Goal: Task Accomplishment & Management: Complete application form

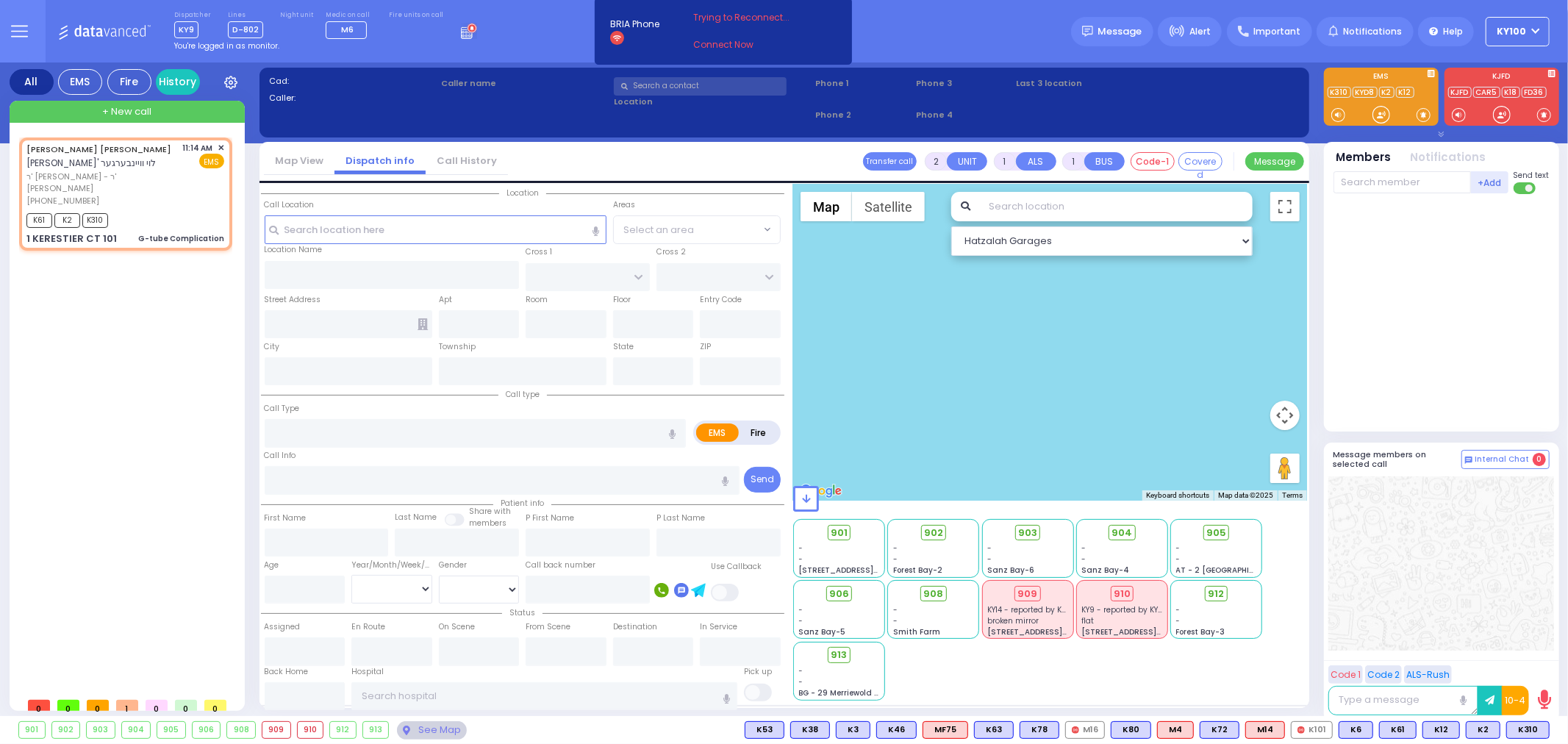
type input "0"
select select
type input "G-tube Complication"
radio input "true"
type input "[PERSON_NAME] L."
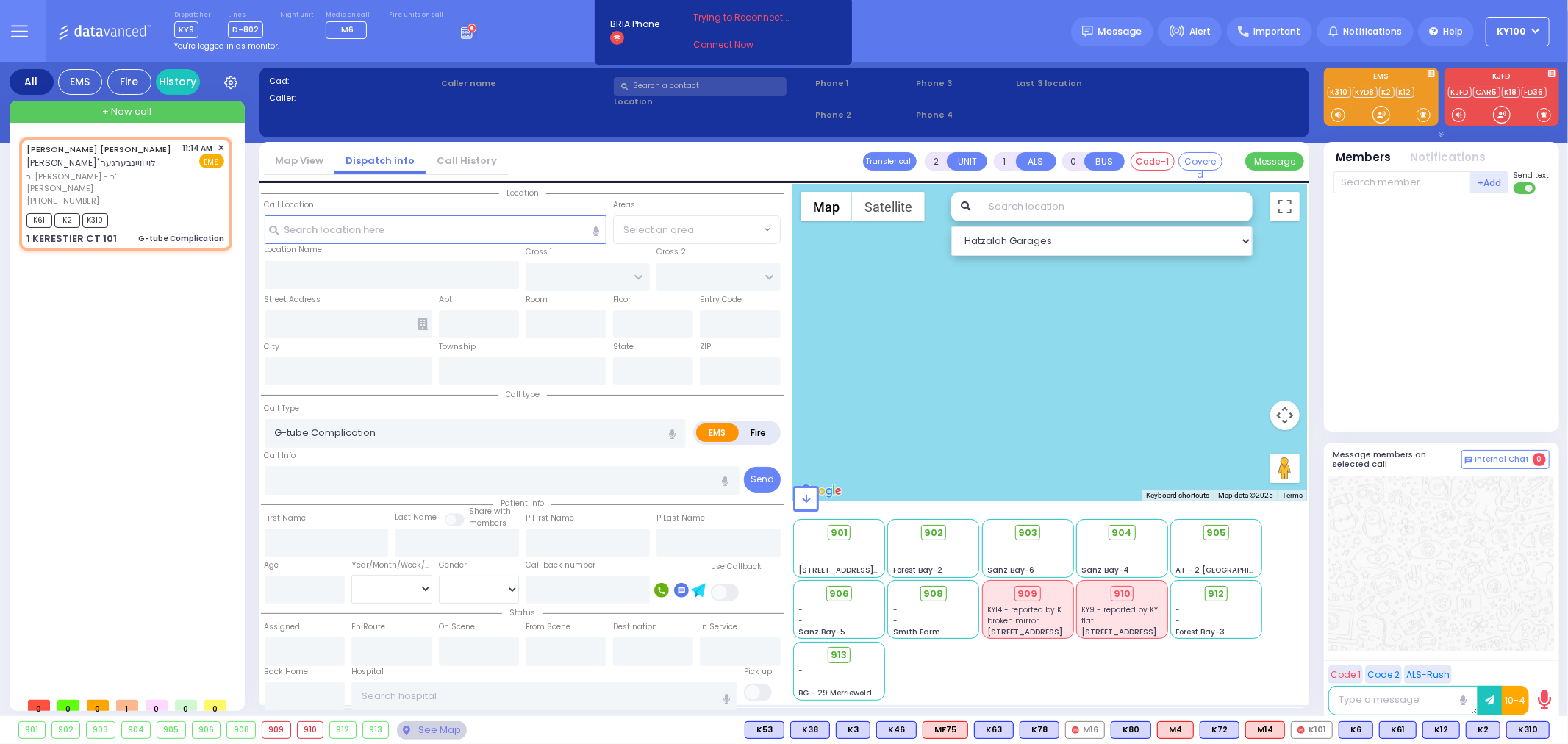
type input "WEINBERGER"
select select
type input "11:14"
type input "11:15"
select select "Hatzalah Garages"
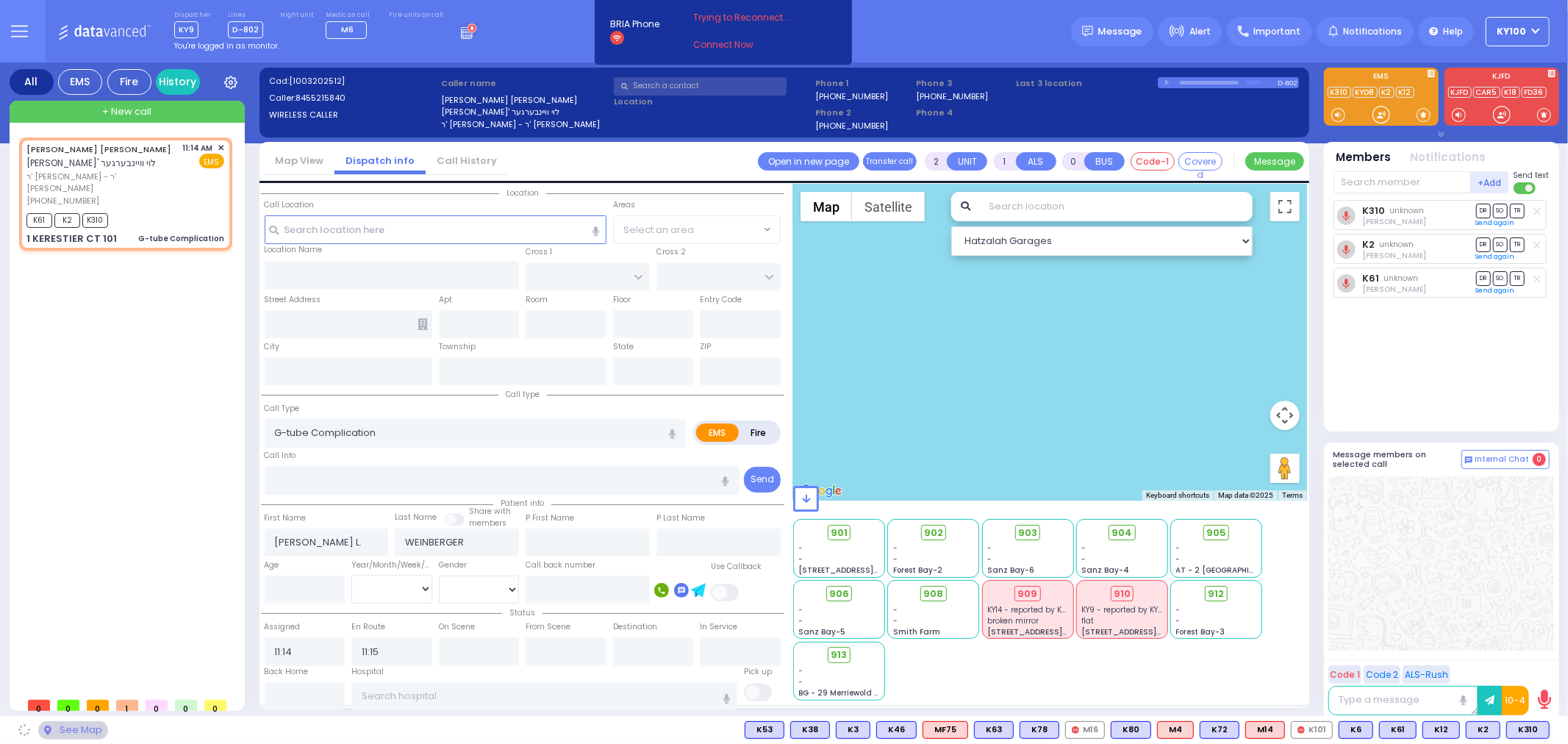
type input "KAHAN DR"
type input "GETZIL BERGER BLVD"
type input "1 KERESTIER CT"
type input "101"
type input "[PERSON_NAME]"
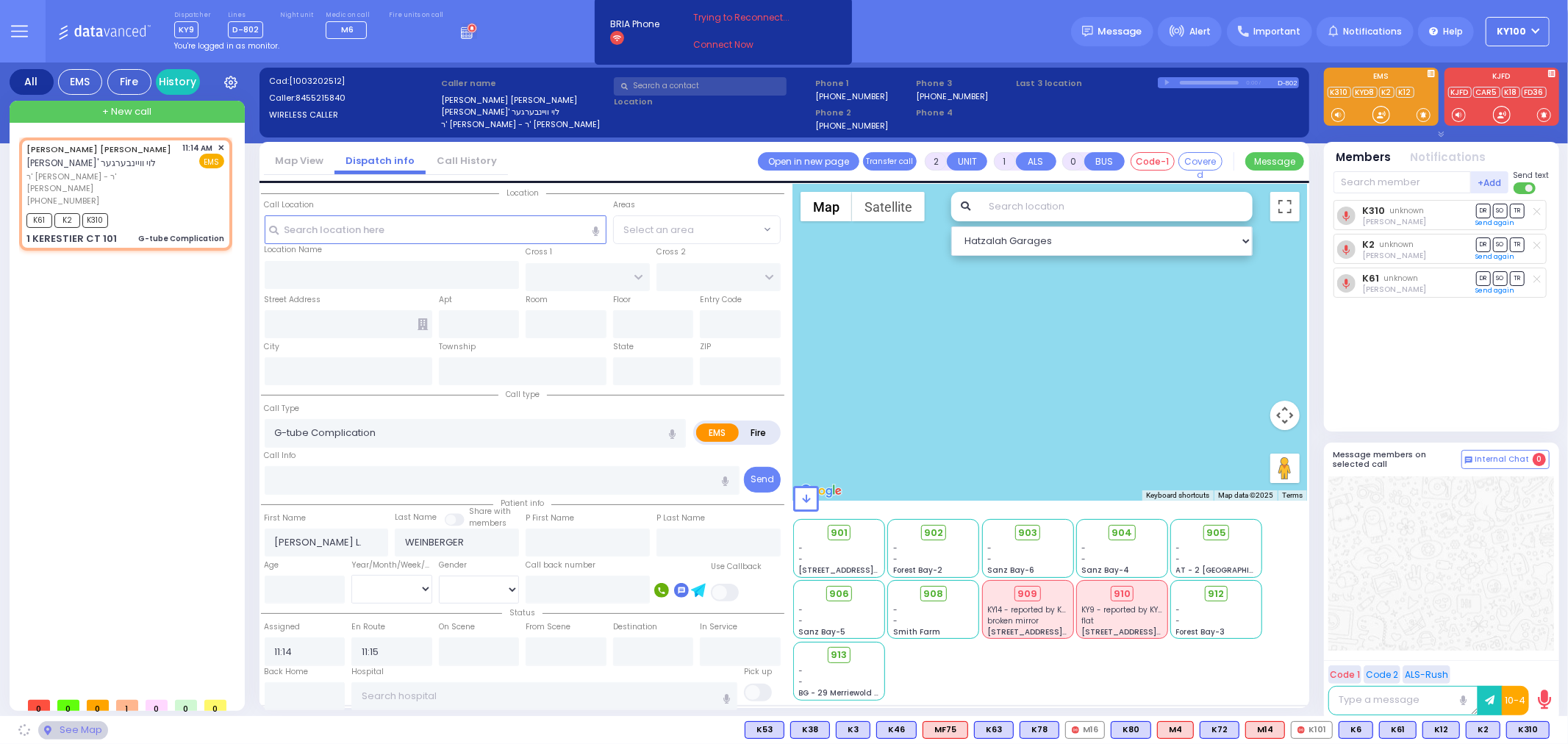
type input "[US_STATE]"
type input "10950"
select select "SECTION 4"
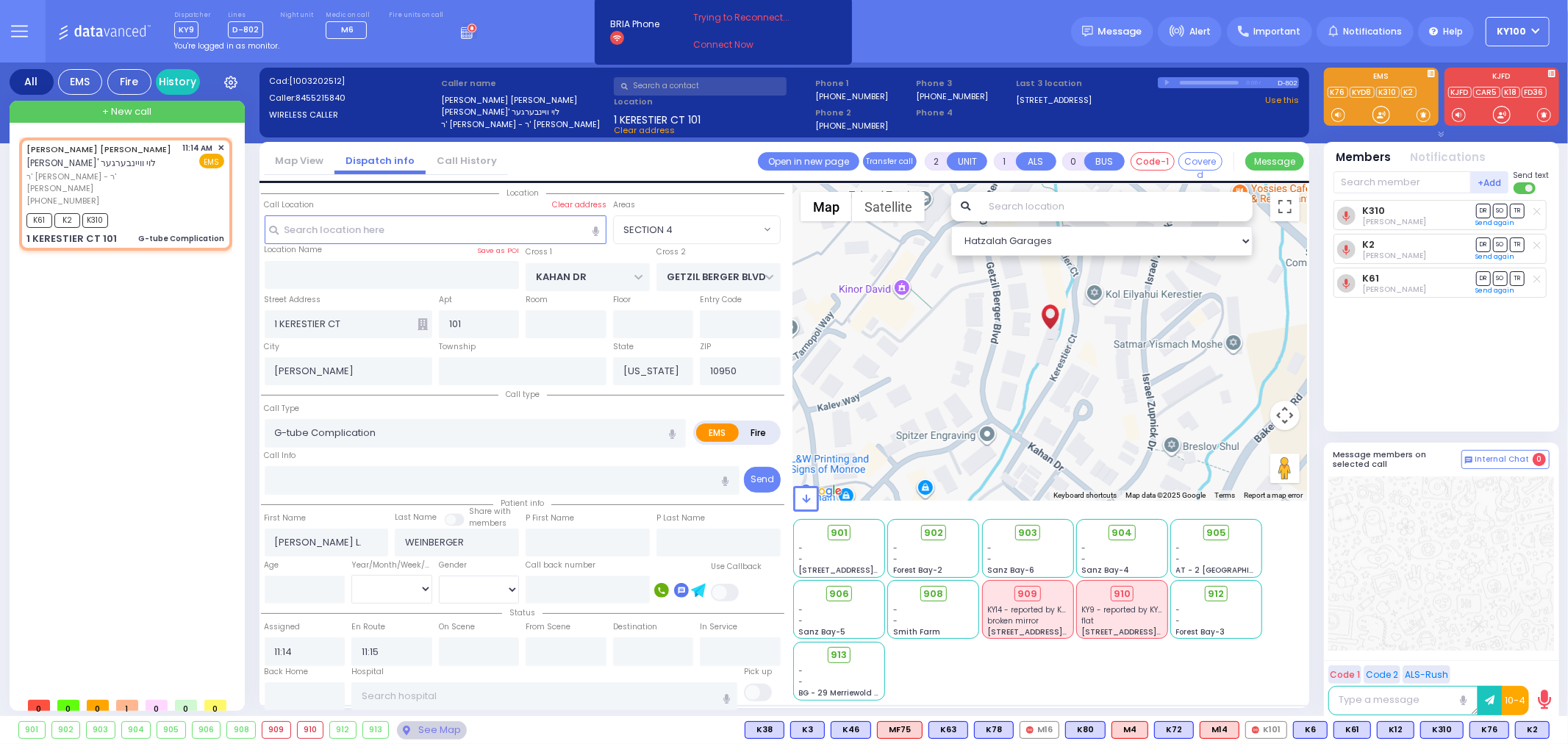
select select
radio input "true"
select select
select select "SECTION 4"
select select "Hatzalah Garages"
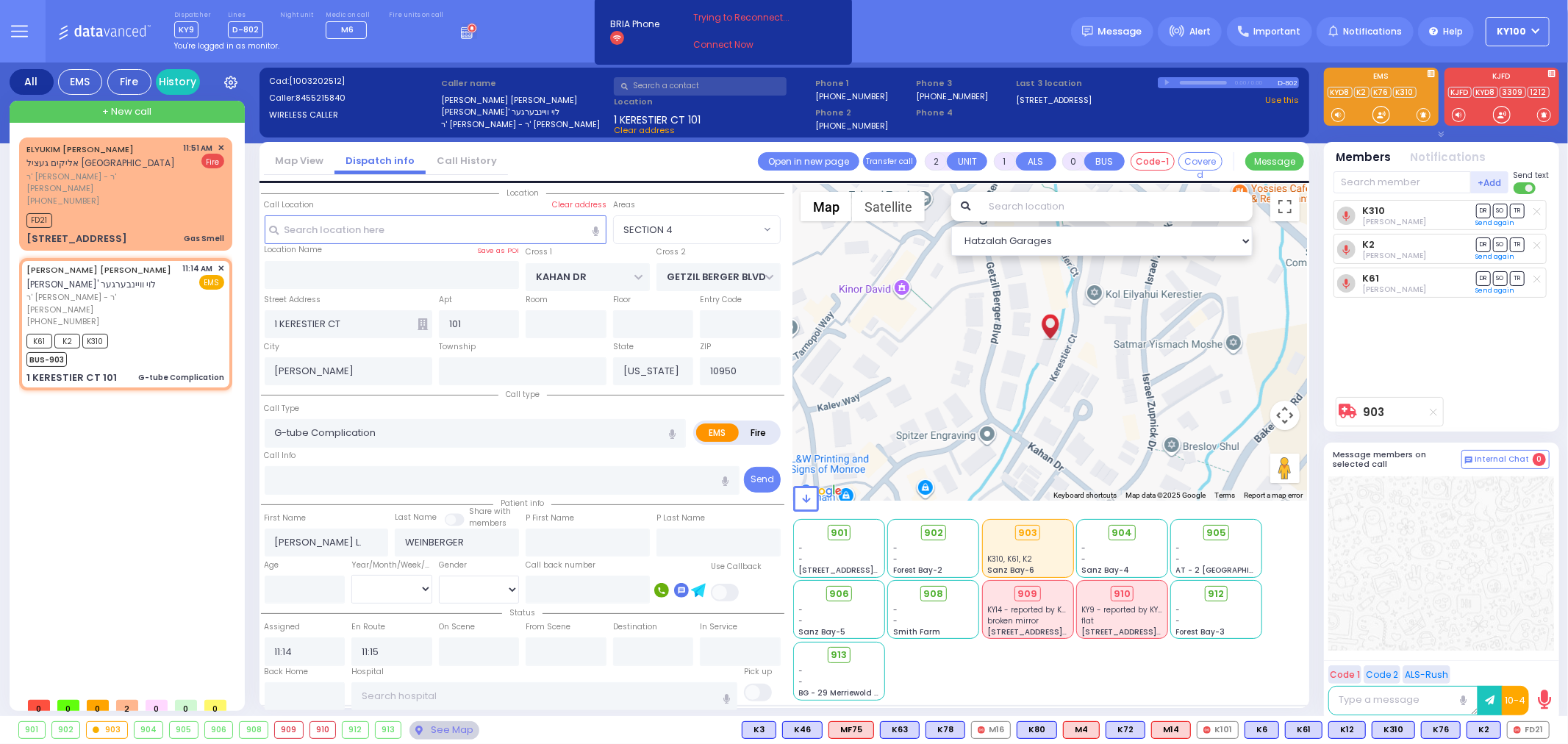
type input "6"
select select
radio input "true"
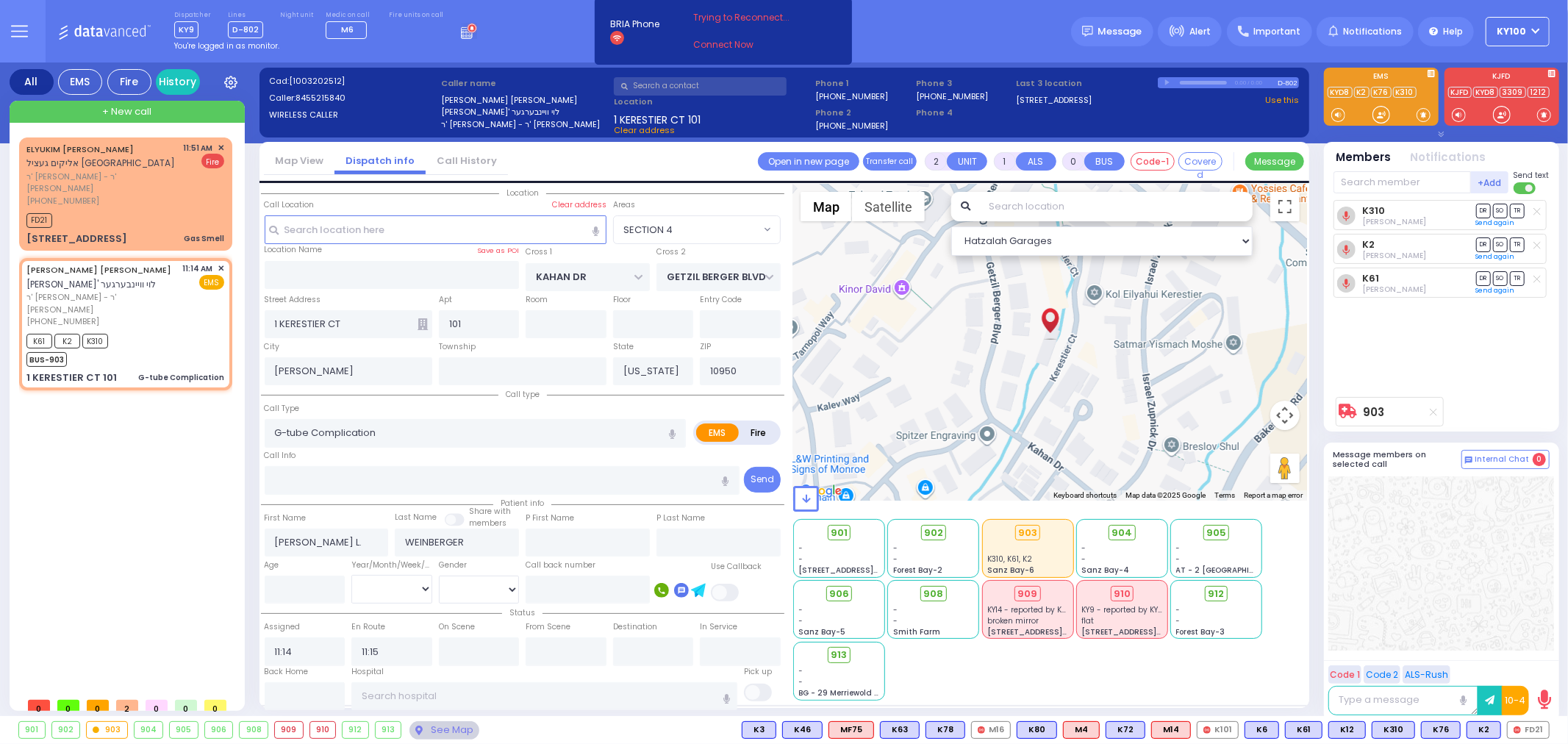
type input "Unknown"
select select "Year"
type input "11:17"
type input "11:48"
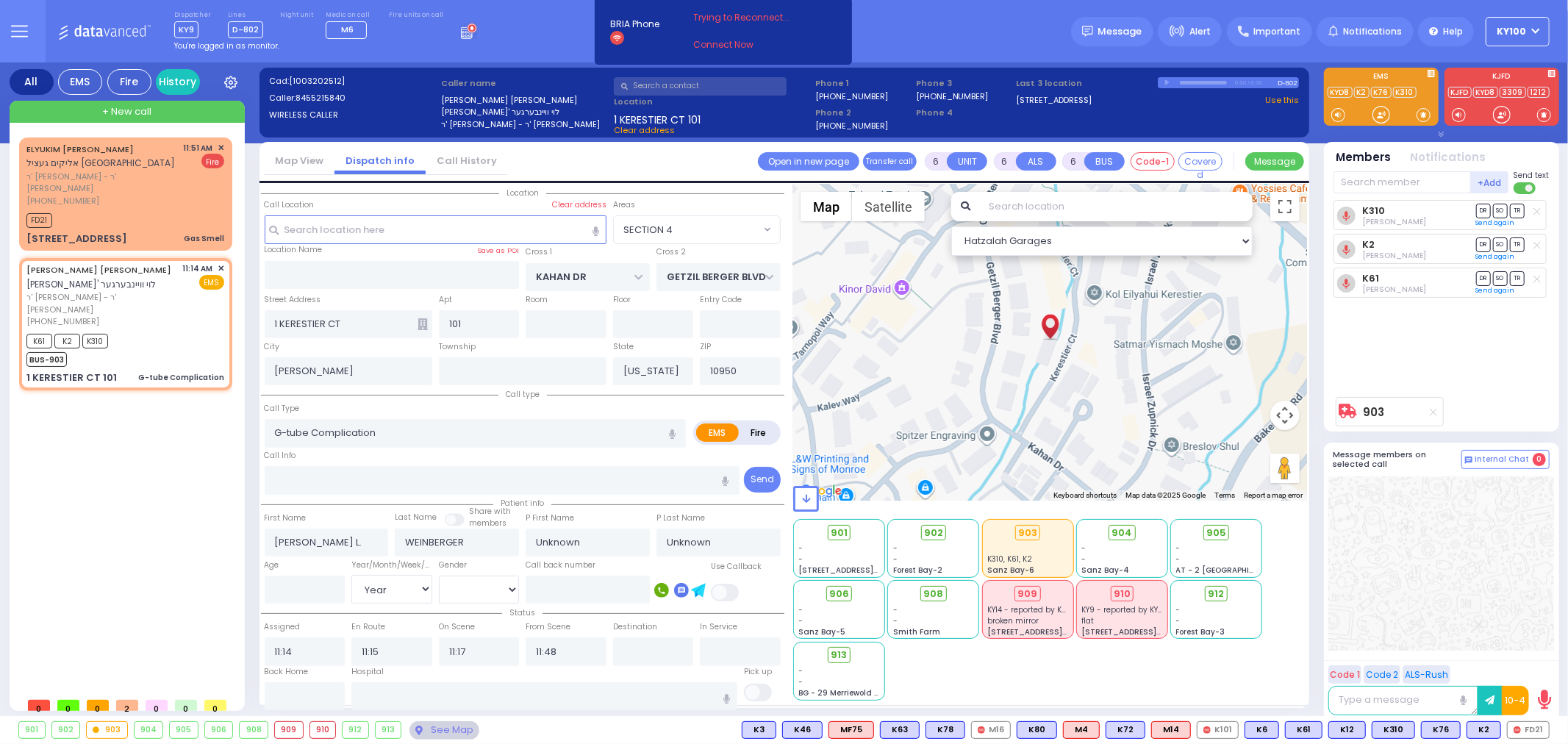
select select
radio input "true"
select select "Year"
select select "SECTION 4"
select select "Hatzalah Garages"
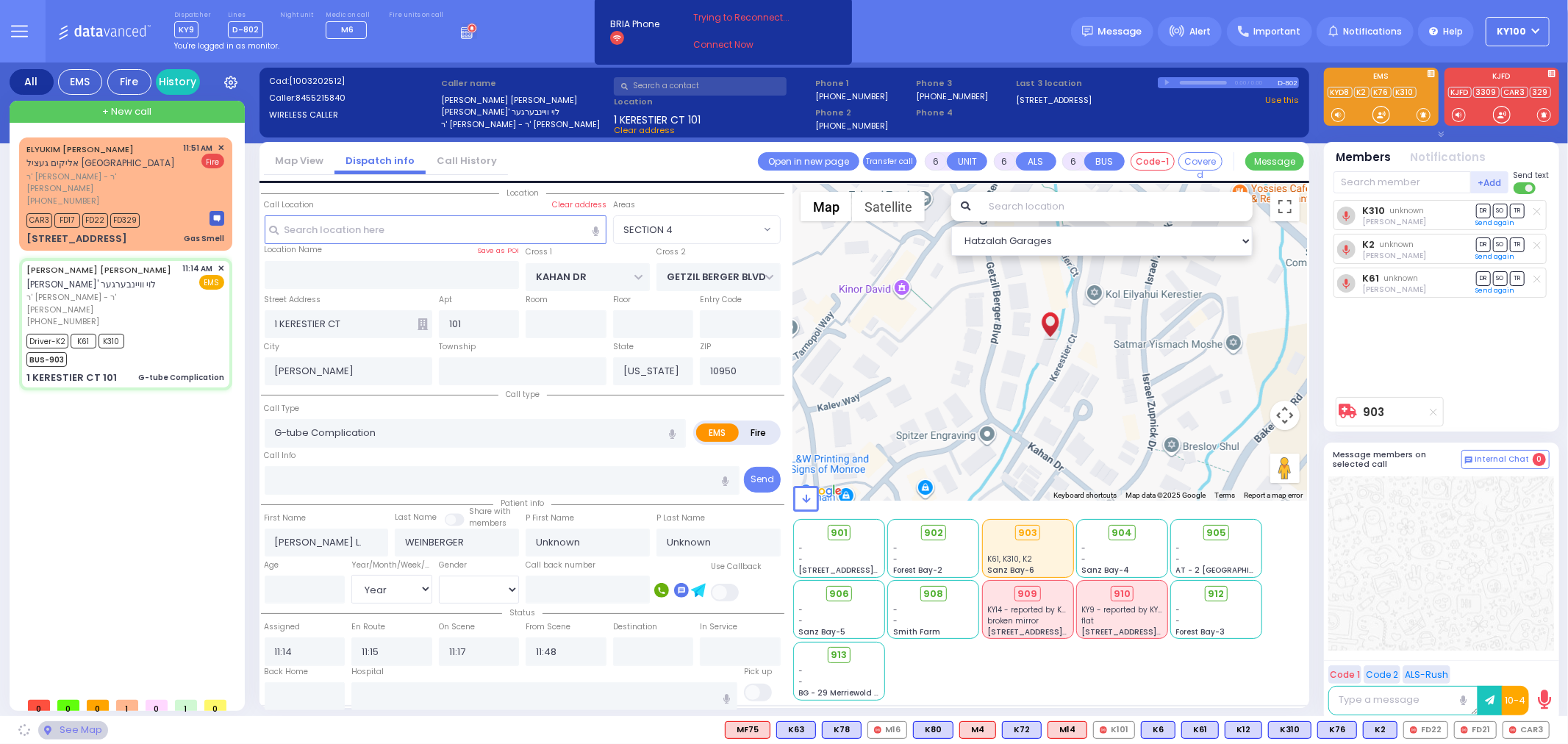
select select
radio input "true"
select select "Year"
type input "[GEOGRAPHIC_DATA]"
select select "SECTION 4"
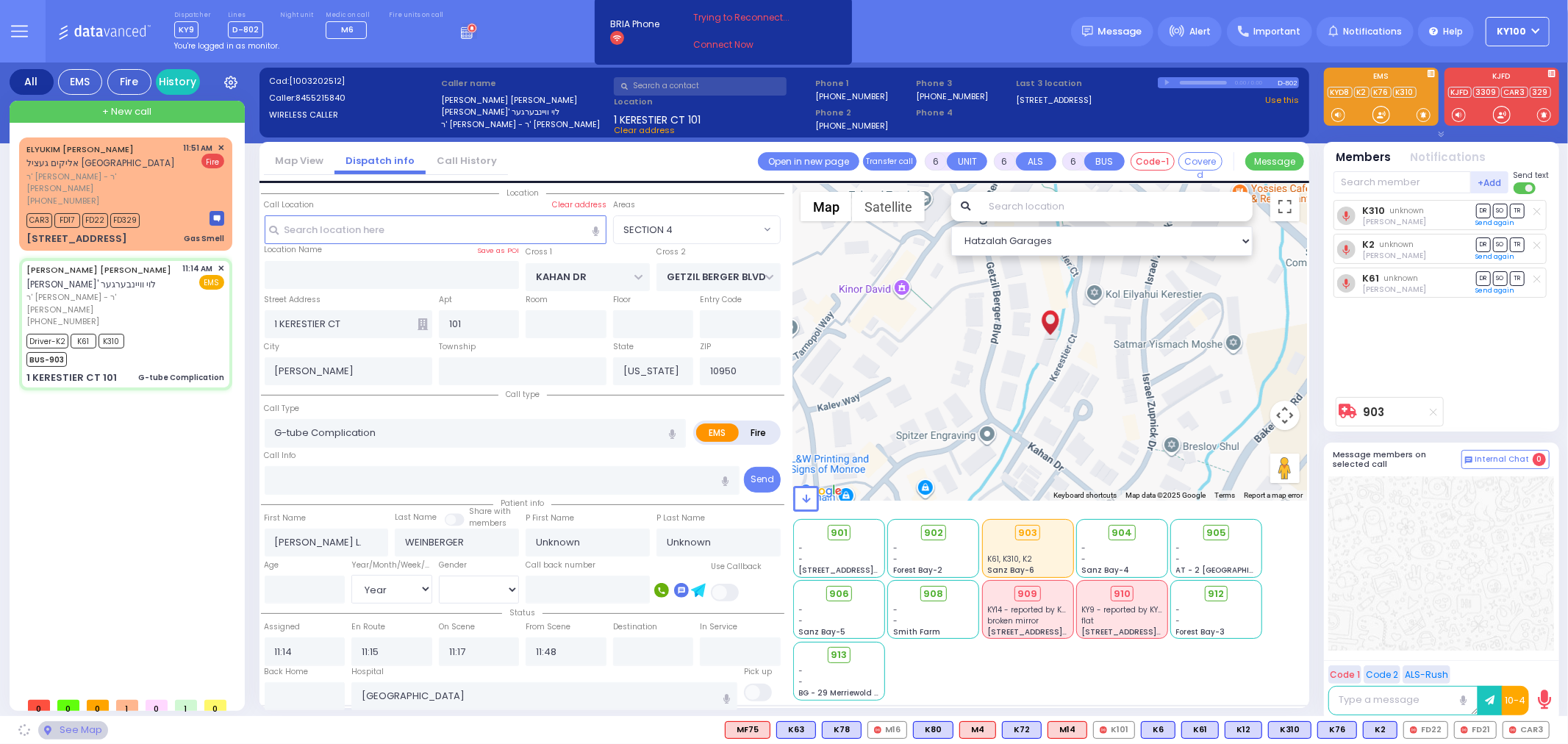
select select "Hatzalah Garages"
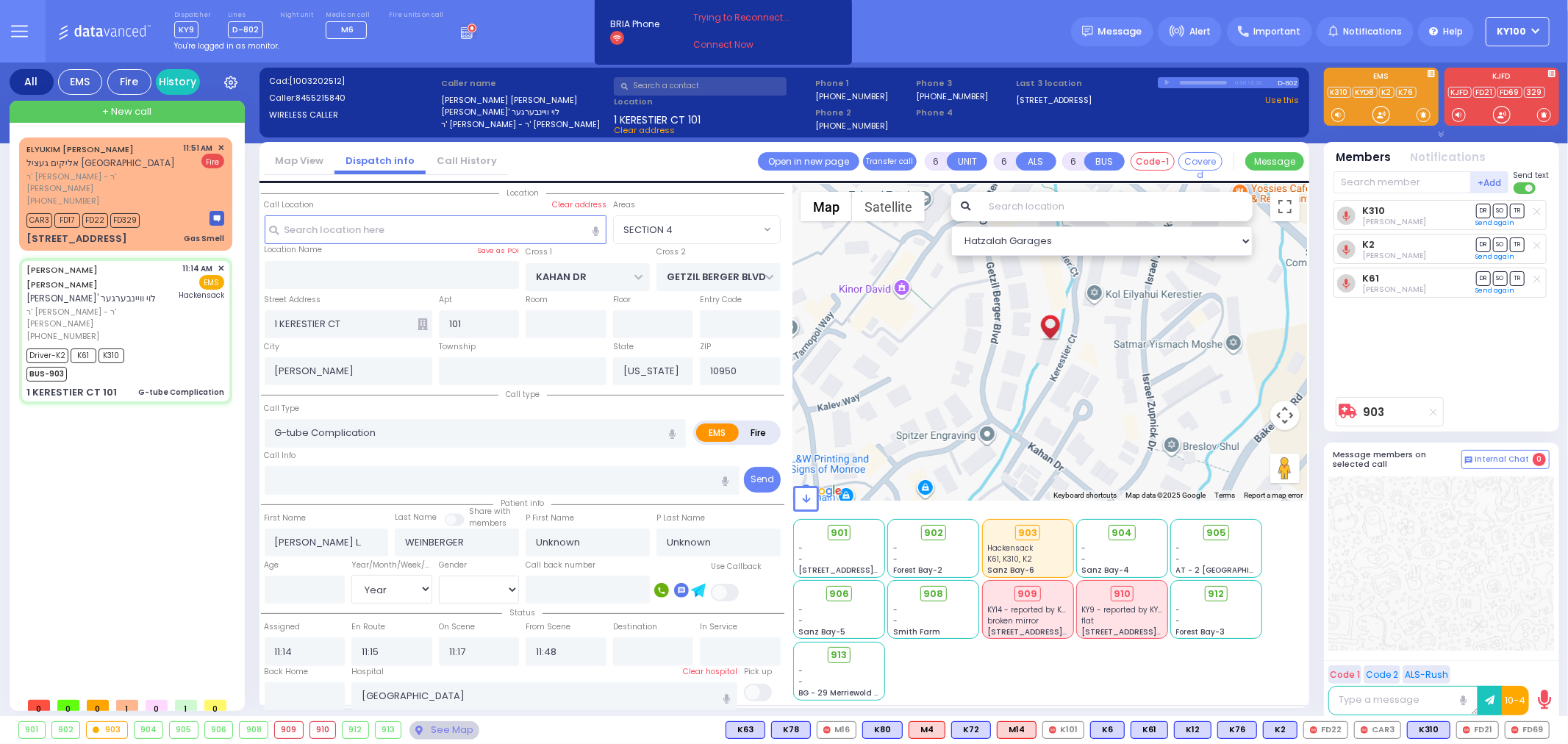
select select
radio input "true"
type input "Dovi"
type input "Weinberger"
type input "1"
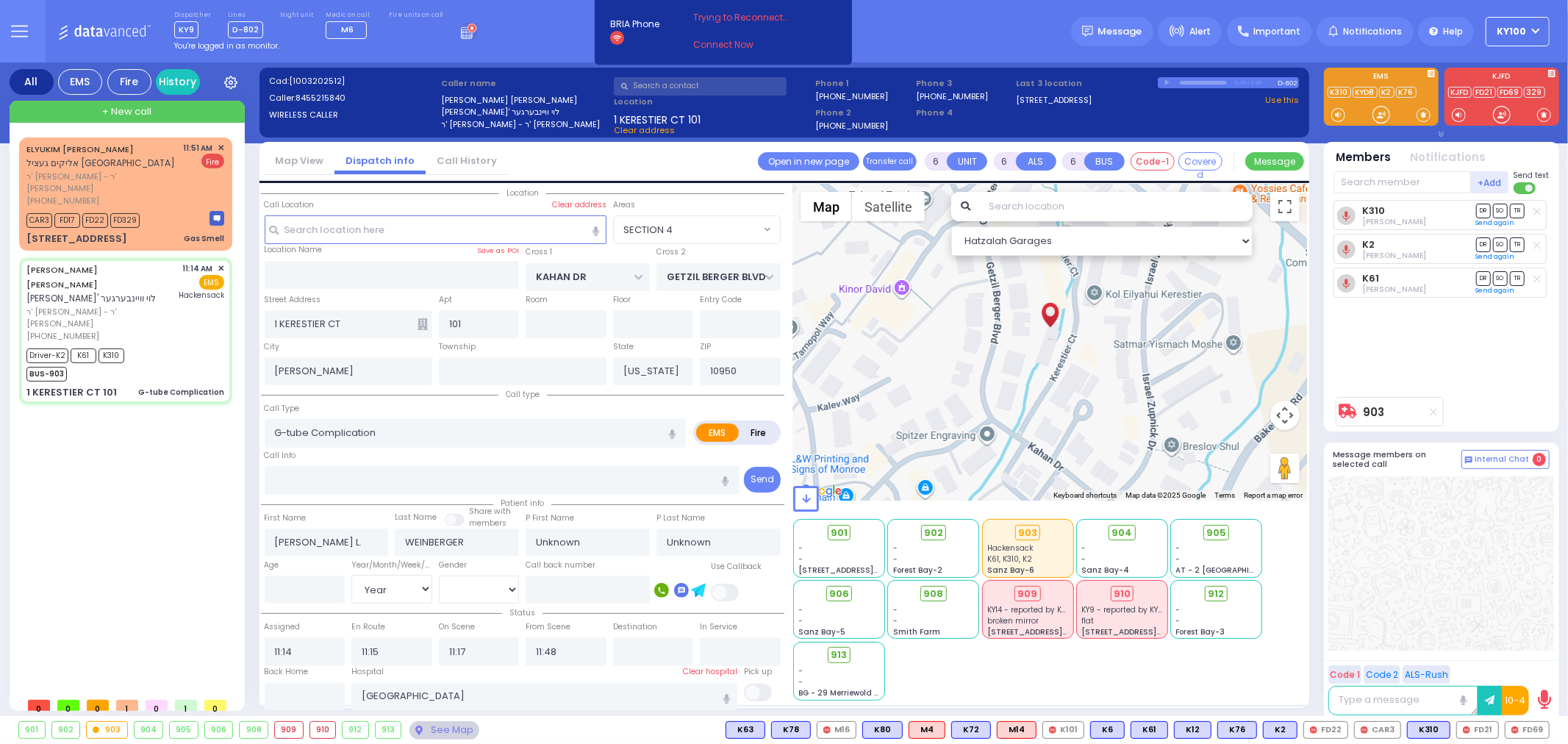
select select "Year"
select select "[DEMOGRAPHIC_DATA]"
select select "SECTION 4"
select select "Hatzalah Garages"
select select
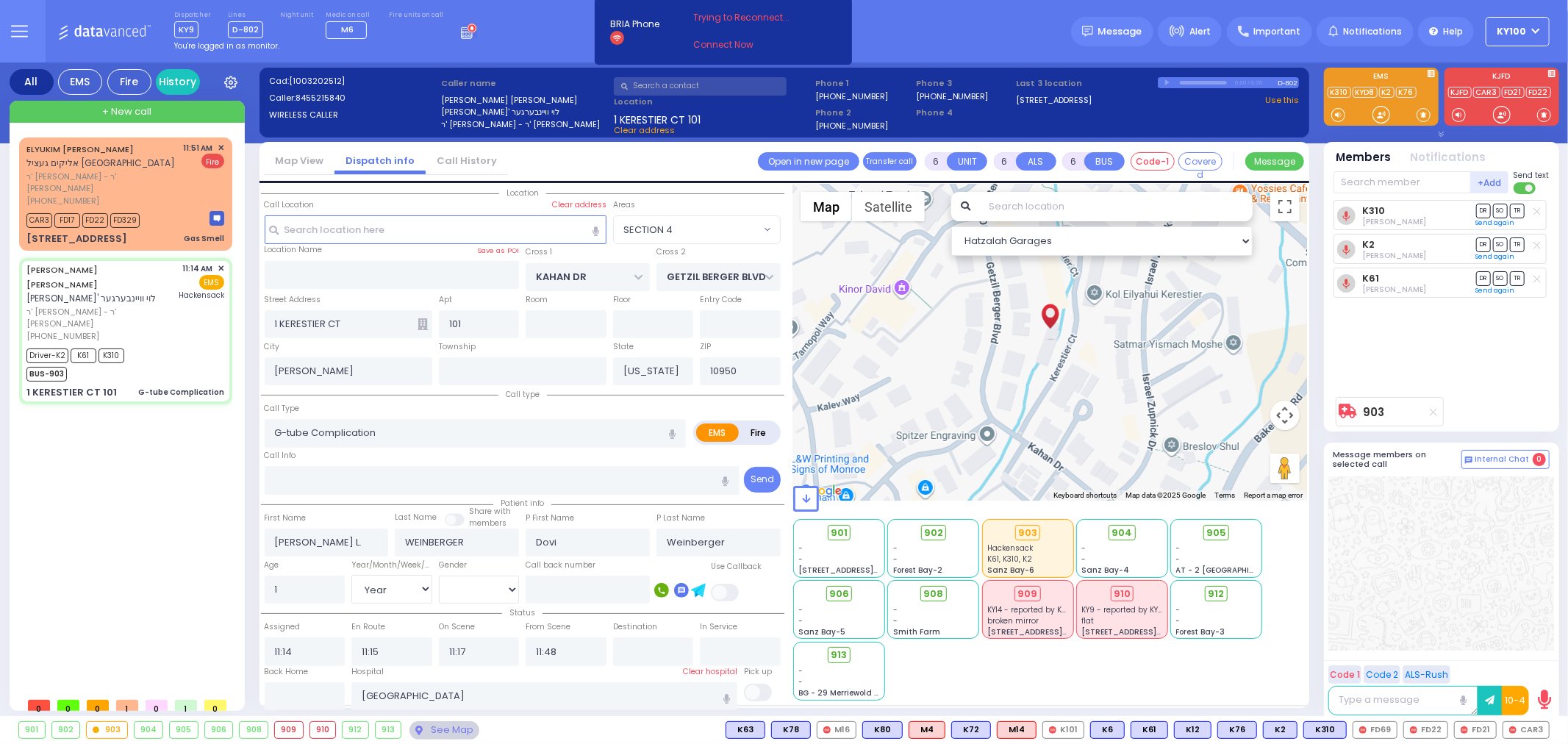
radio input "true"
select select "Year"
select select "[DEMOGRAPHIC_DATA]"
select select "SECTION 4"
select select "Hatzalah Garages"
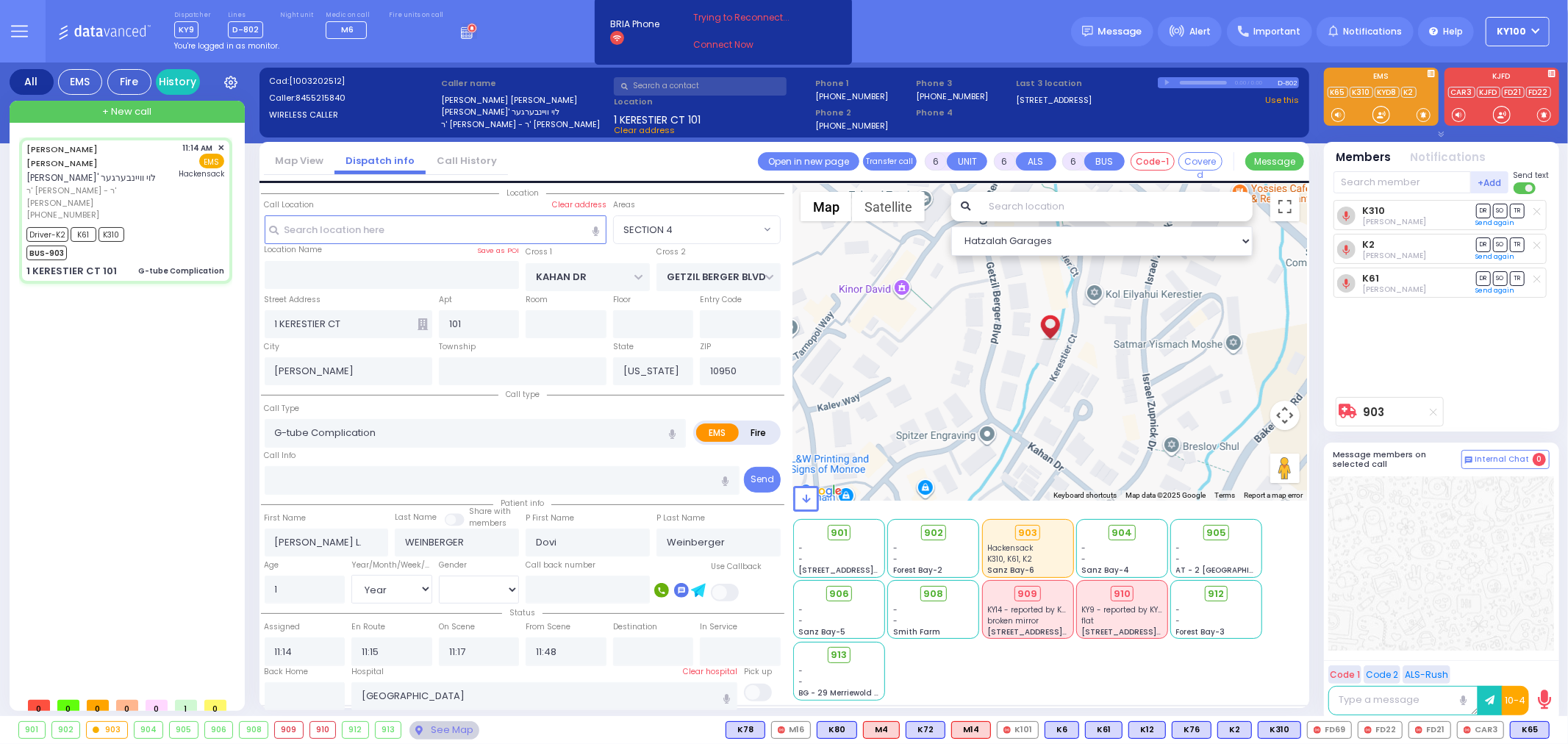
select select
radio input "true"
select select "Year"
select select "[DEMOGRAPHIC_DATA]"
type input "11:44"
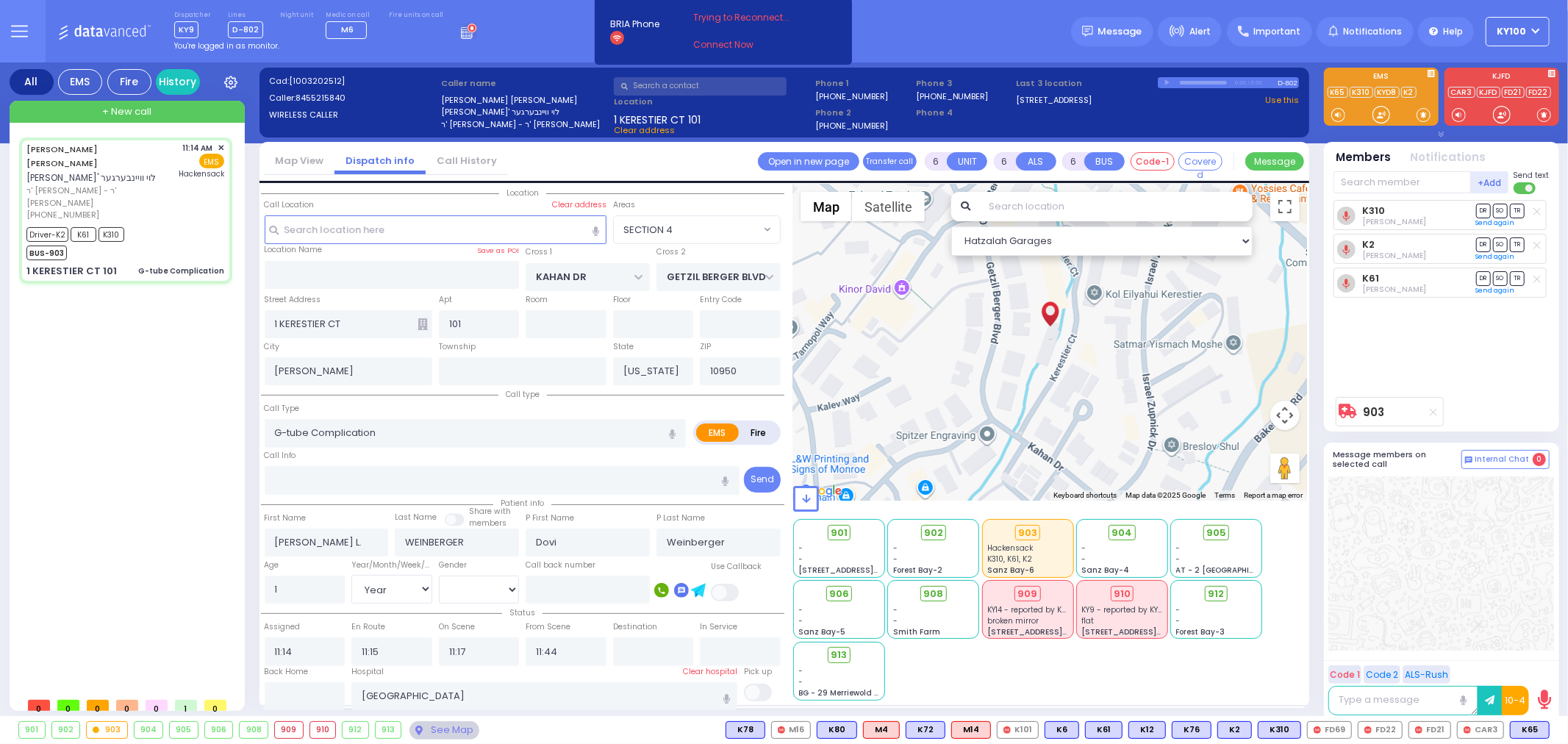
select select "SECTION 4"
select select "Hatzalah Garages"
select select
radio input "true"
select select "Year"
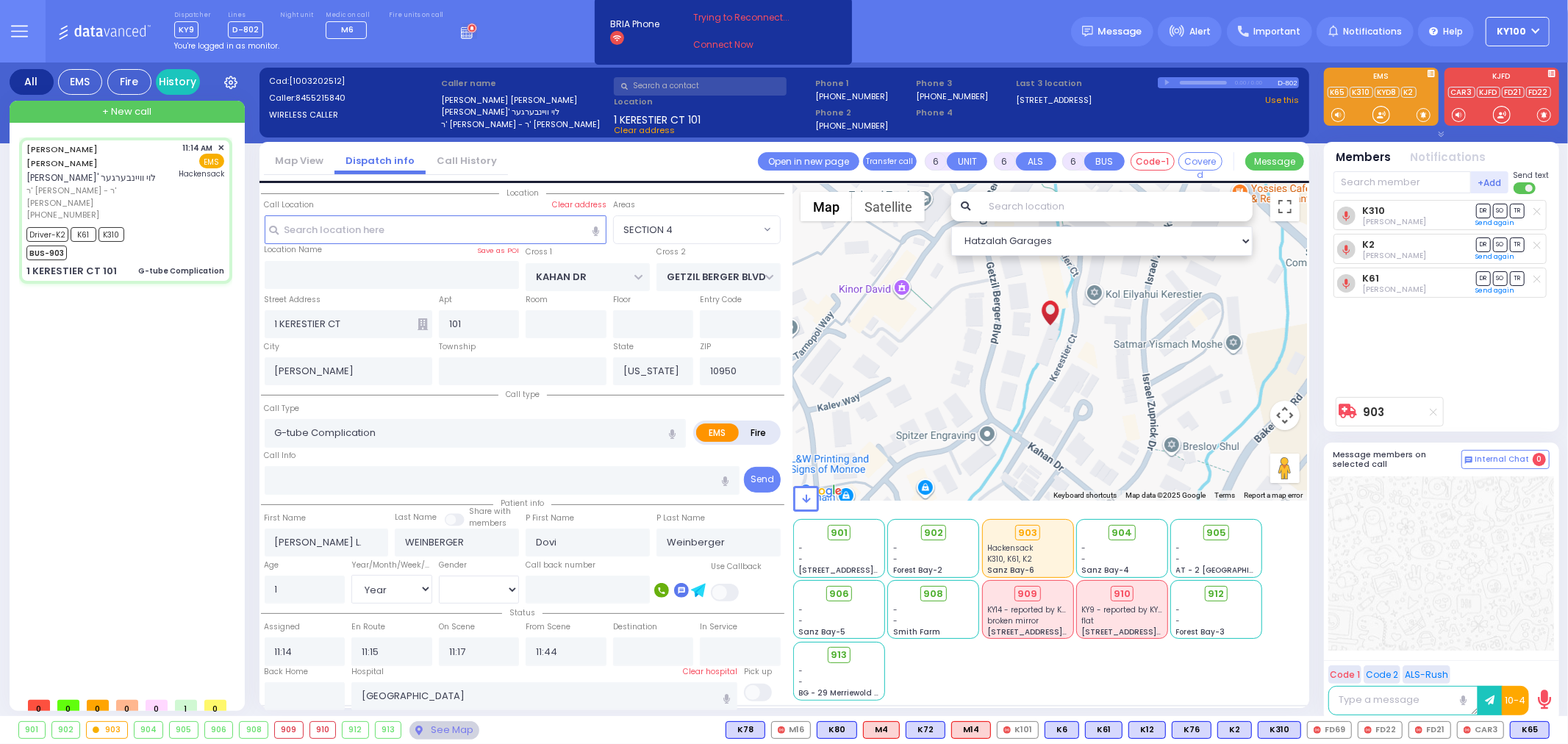
select select "[DEMOGRAPHIC_DATA]"
select select "SECTION 4"
select select "Hatzalah Garages"
